Goal: Task Accomplishment & Management: Use online tool/utility

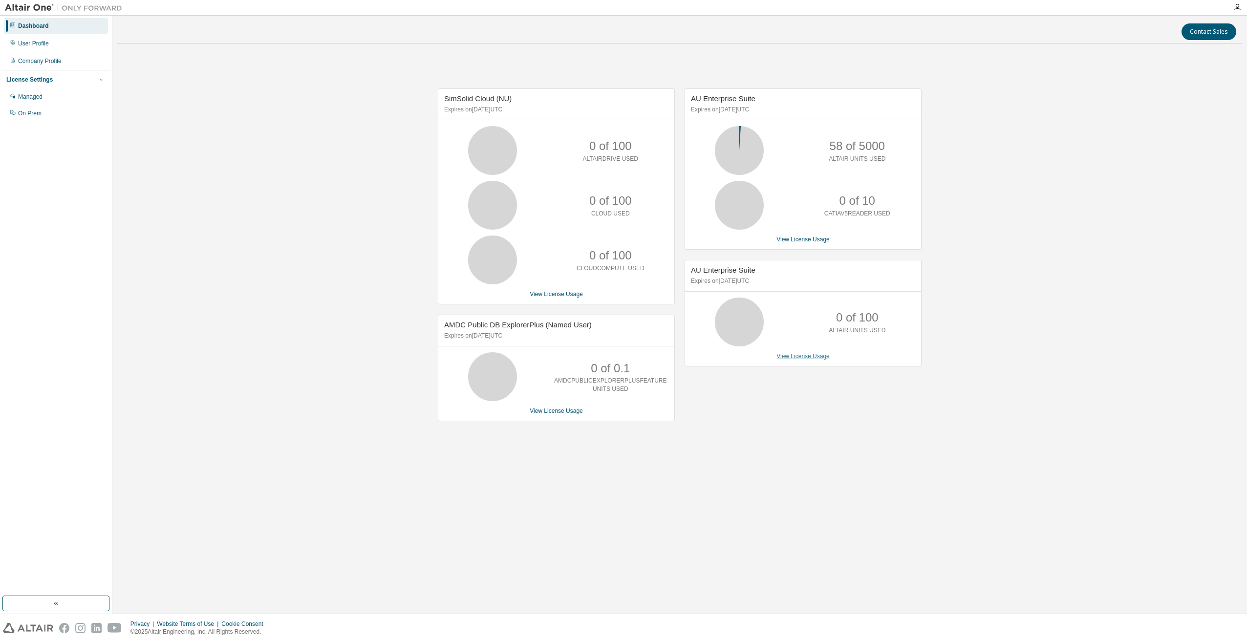
click at [790, 356] on link "View License Usage" at bounding box center [803, 356] width 53 height 7
